Goal: Transaction & Acquisition: Purchase product/service

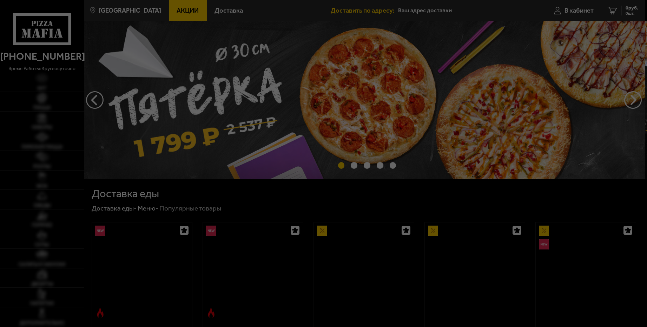
type input "[STREET_ADDRESS]"
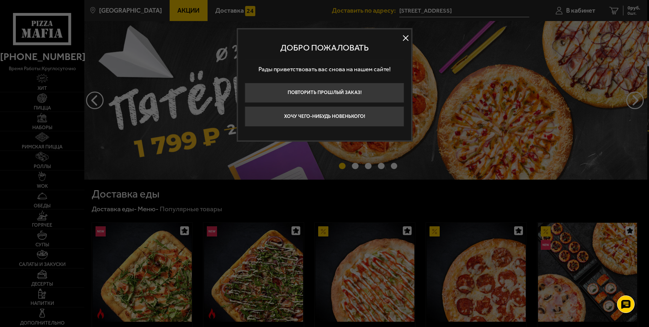
click at [405, 38] on button at bounding box center [405, 38] width 11 height 11
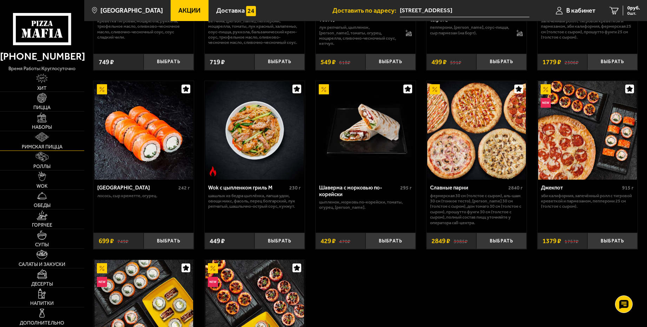
scroll to position [211, 0]
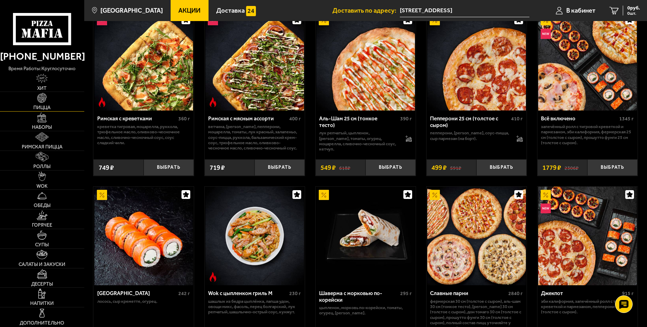
click at [46, 104] on link "Пицца" at bounding box center [42, 101] width 84 height 19
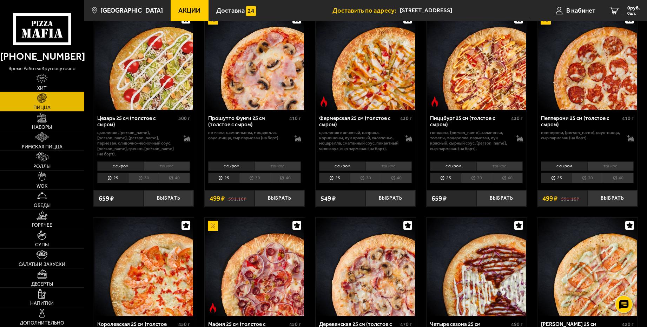
scroll to position [1938, 0]
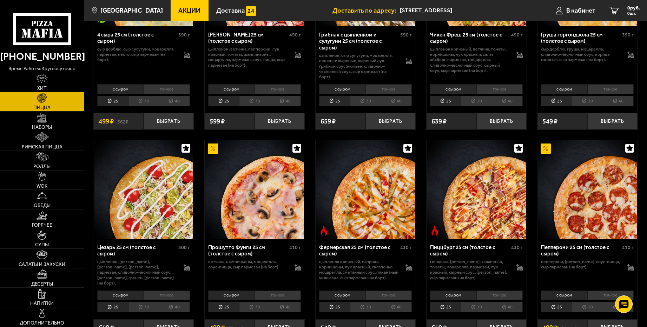
click at [493, 91] on li "тонкое" at bounding box center [499, 88] width 47 height 9
click at [462, 90] on li "с сыром" at bounding box center [453, 88] width 46 height 9
click at [474, 102] on li "30" at bounding box center [476, 101] width 31 height 11
click at [498, 103] on li "40" at bounding box center [507, 101] width 31 height 11
click at [455, 102] on li "25" at bounding box center [445, 101] width 31 height 11
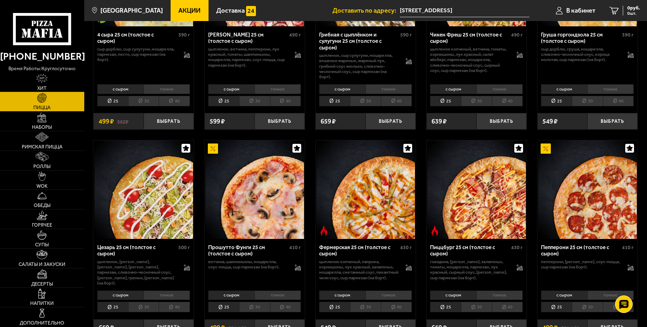
click at [453, 90] on li "с сыром" at bounding box center [453, 88] width 46 height 9
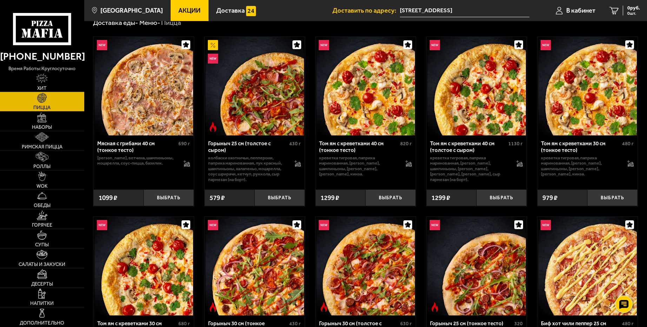
scroll to position [0, 0]
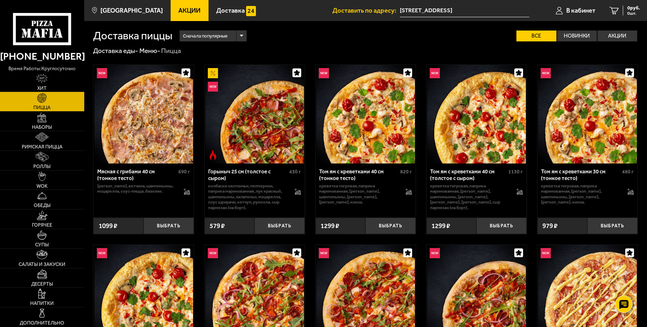
click at [433, 39] on div "Сначала популярные Все Новинки Акции Пожелания Острое блюдо Вегетарианское блюд…" at bounding box center [404, 35] width 465 height 11
